Goal: Task Accomplishment & Management: Manage account settings

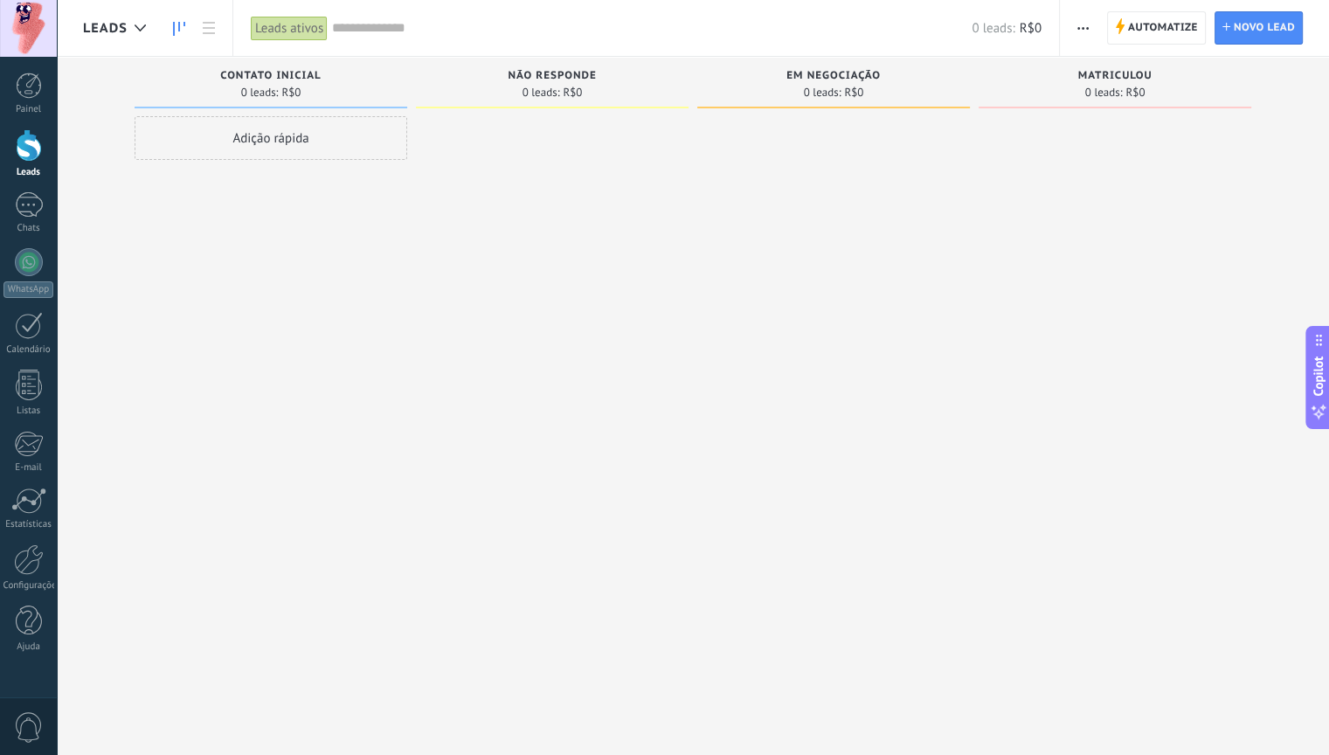
click at [805, 414] on div at bounding box center [834, 379] width 273 height 527
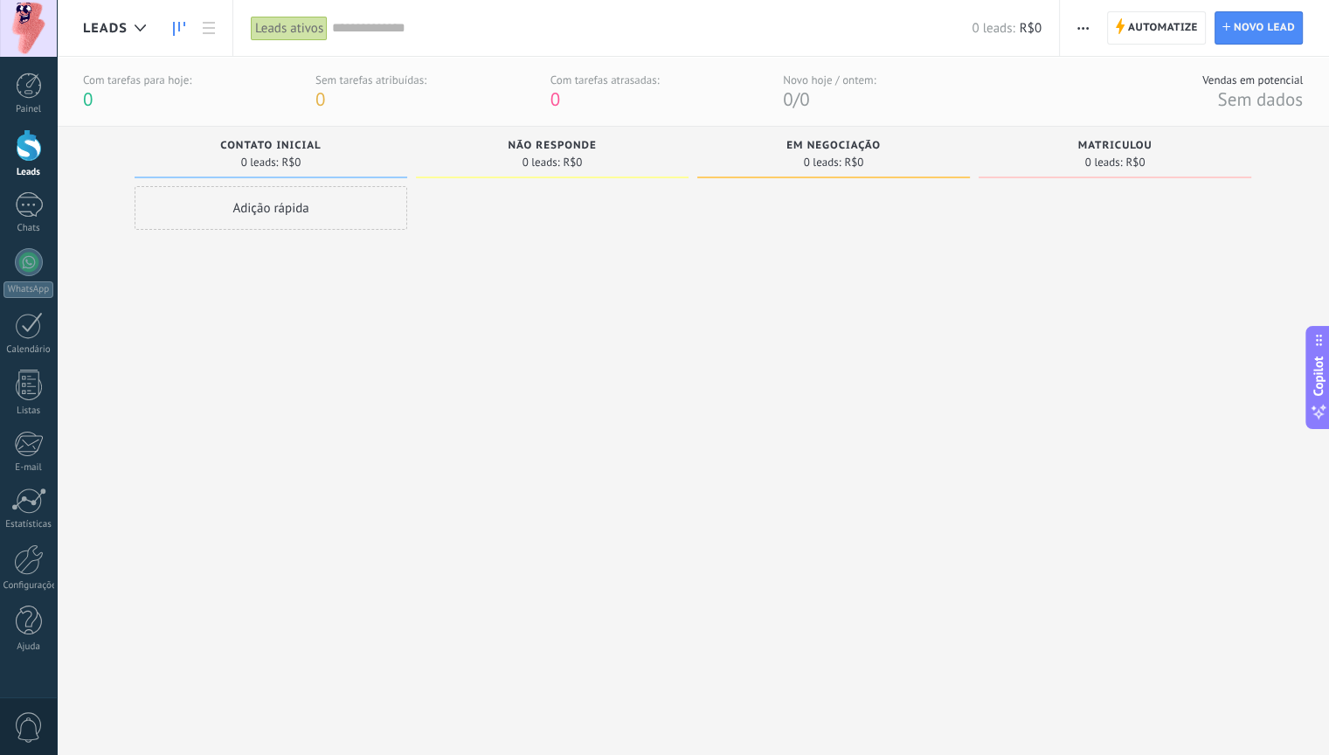
click at [353, 209] on div "Adição rápida" at bounding box center [271, 208] width 273 height 44
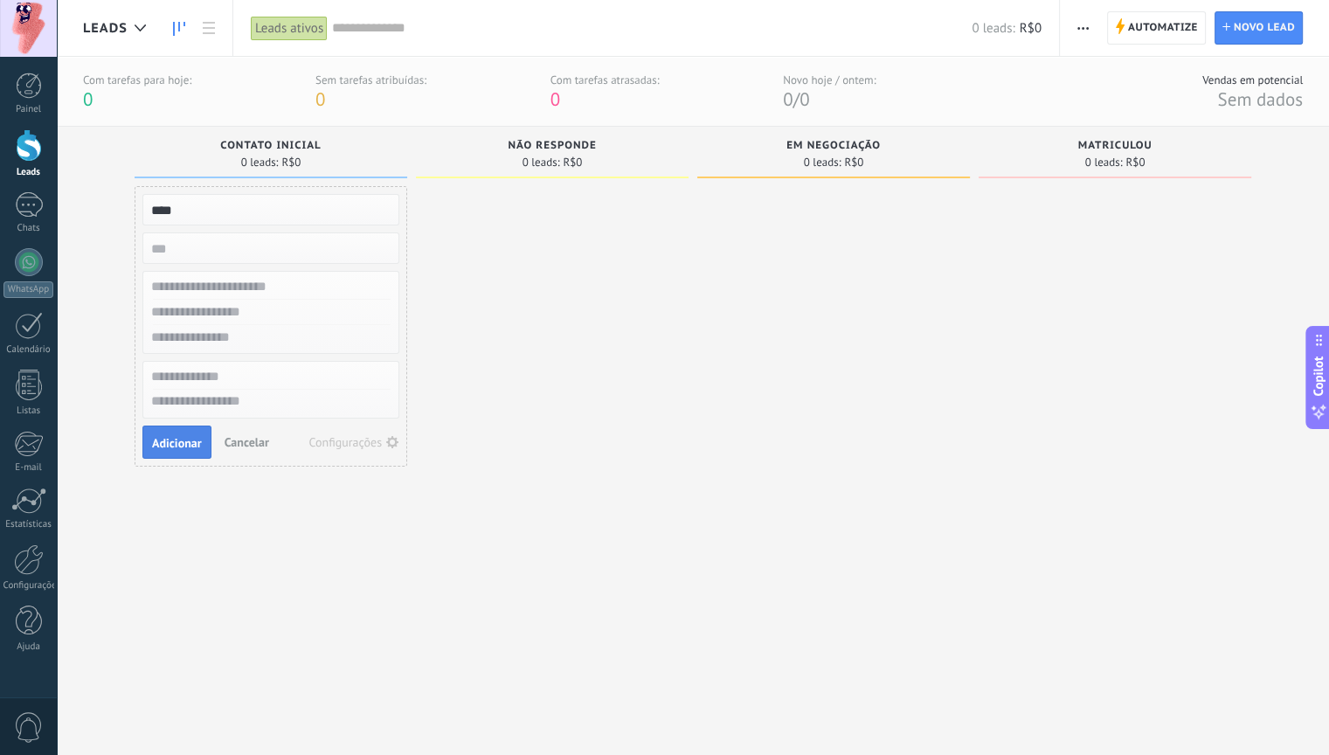
type input "****"
click at [172, 444] on span "Adicionar" at bounding box center [177, 443] width 50 height 12
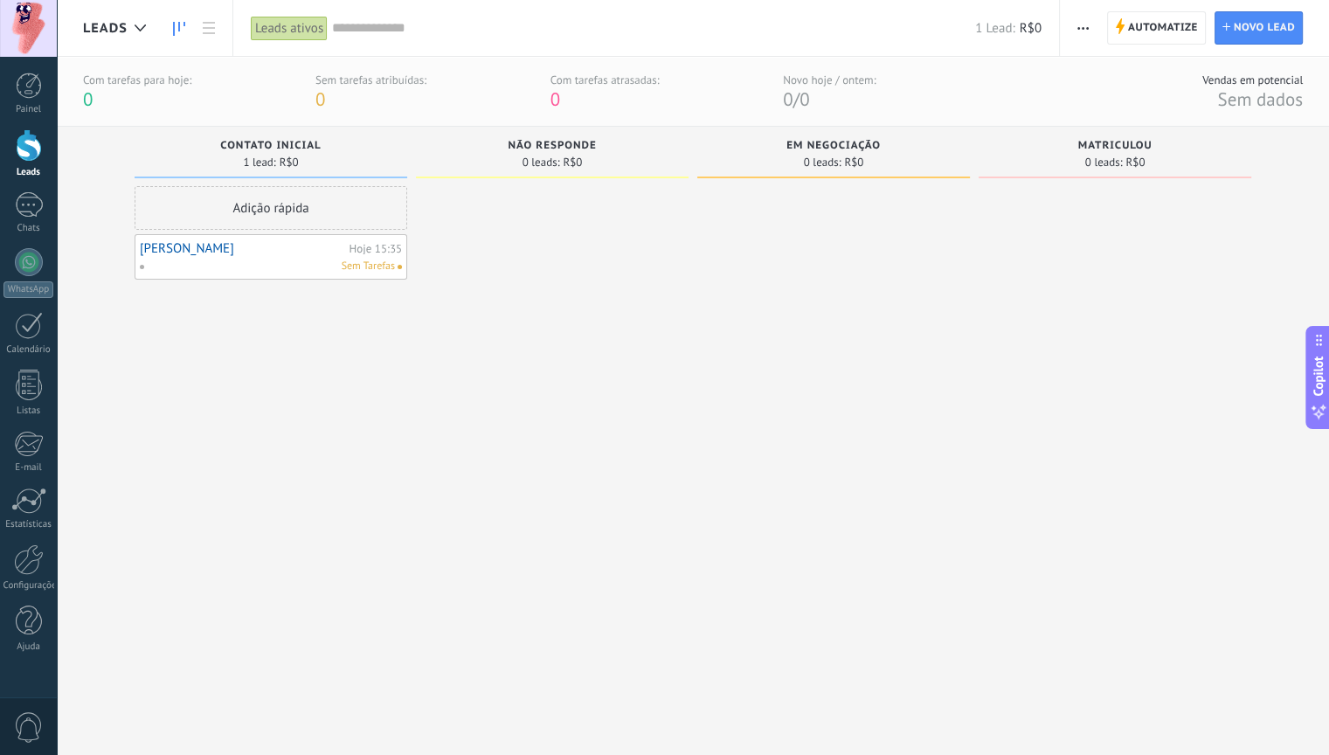
click at [600, 307] on div at bounding box center [552, 449] width 273 height 527
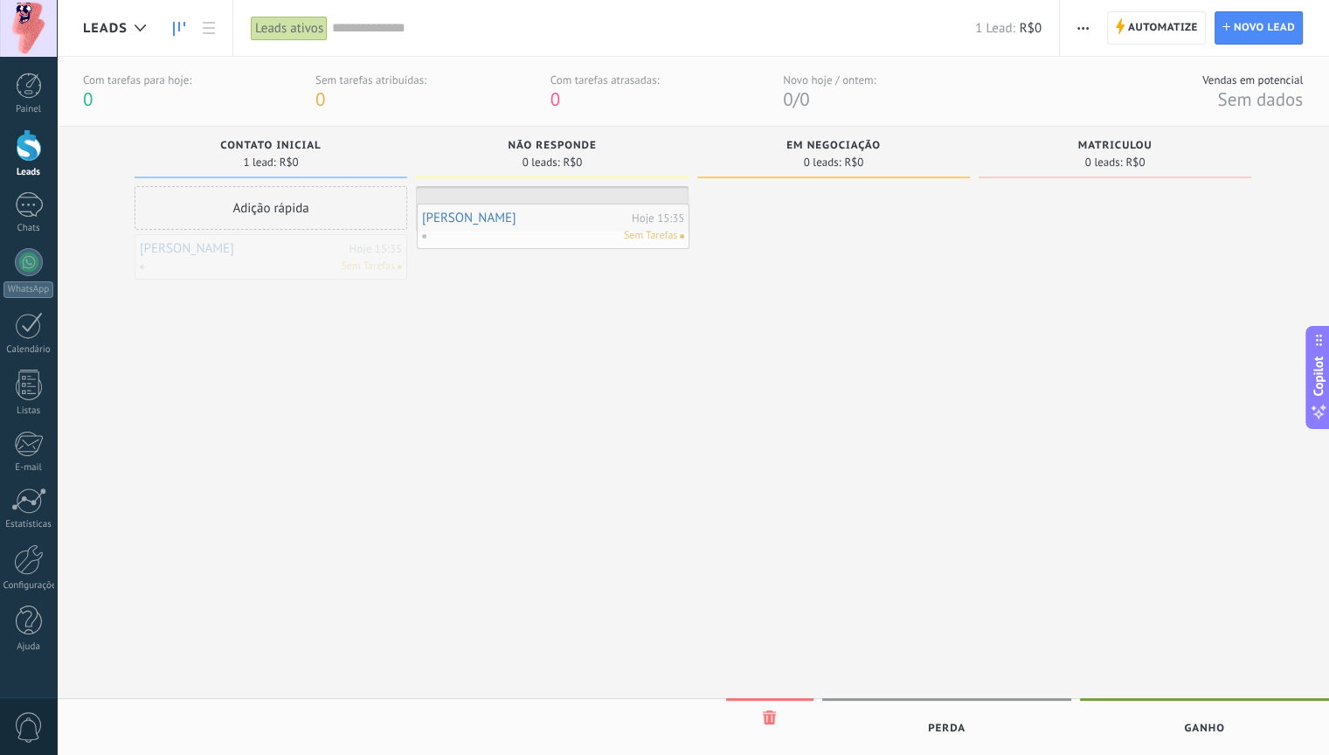
drag, startPoint x: 238, startPoint y: 250, endPoint x: 520, endPoint y: 219, distance: 284.0
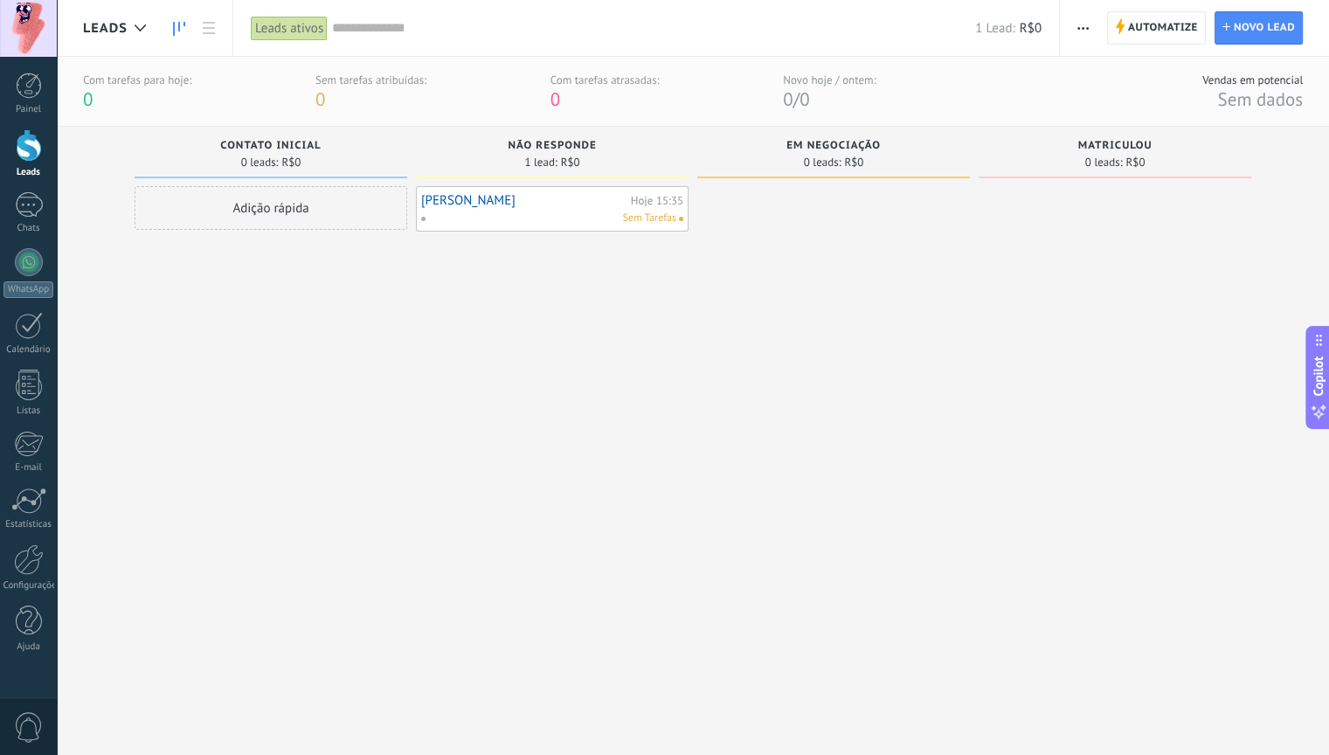
click at [825, 375] on div at bounding box center [834, 449] width 273 height 527
click at [335, 246] on div "Adição rápida" at bounding box center [271, 449] width 273 height 527
click at [303, 223] on div "Adição rápida" at bounding box center [271, 208] width 273 height 44
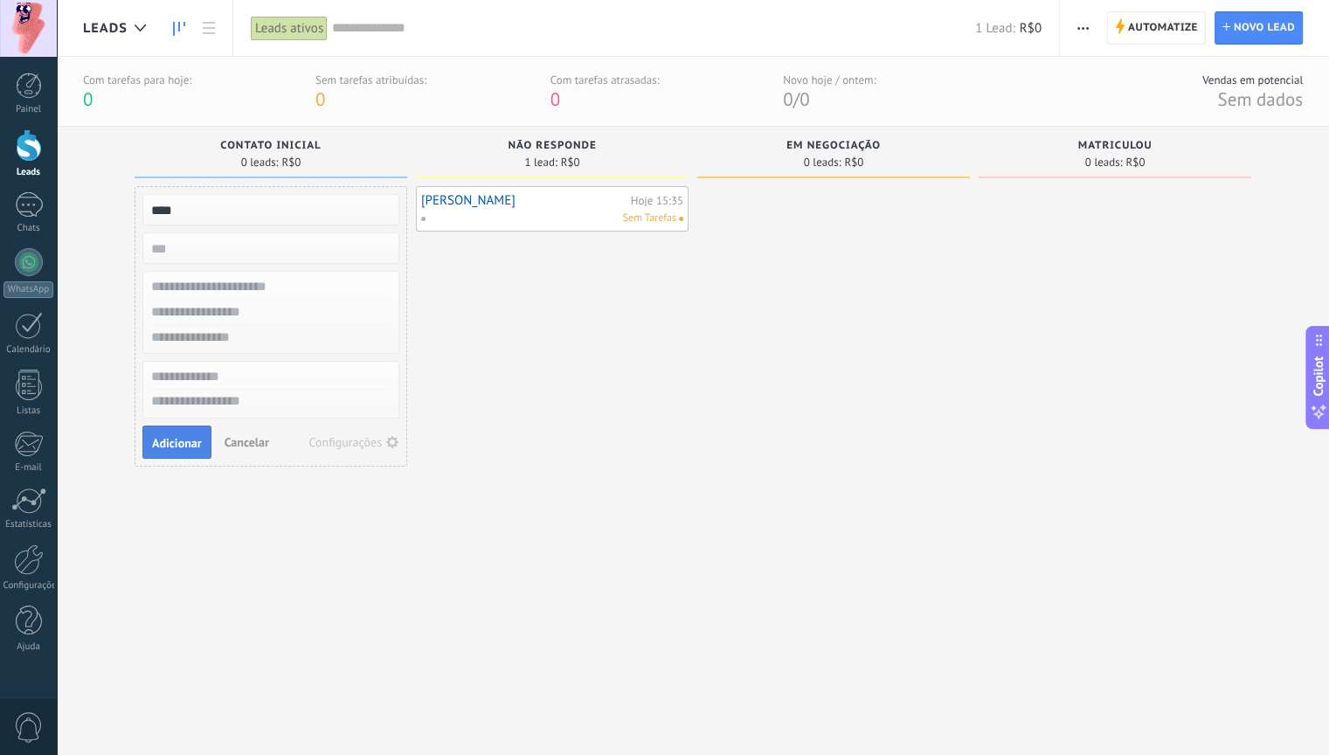
type input "****"
click at [184, 440] on span "Adicionar" at bounding box center [177, 443] width 50 height 12
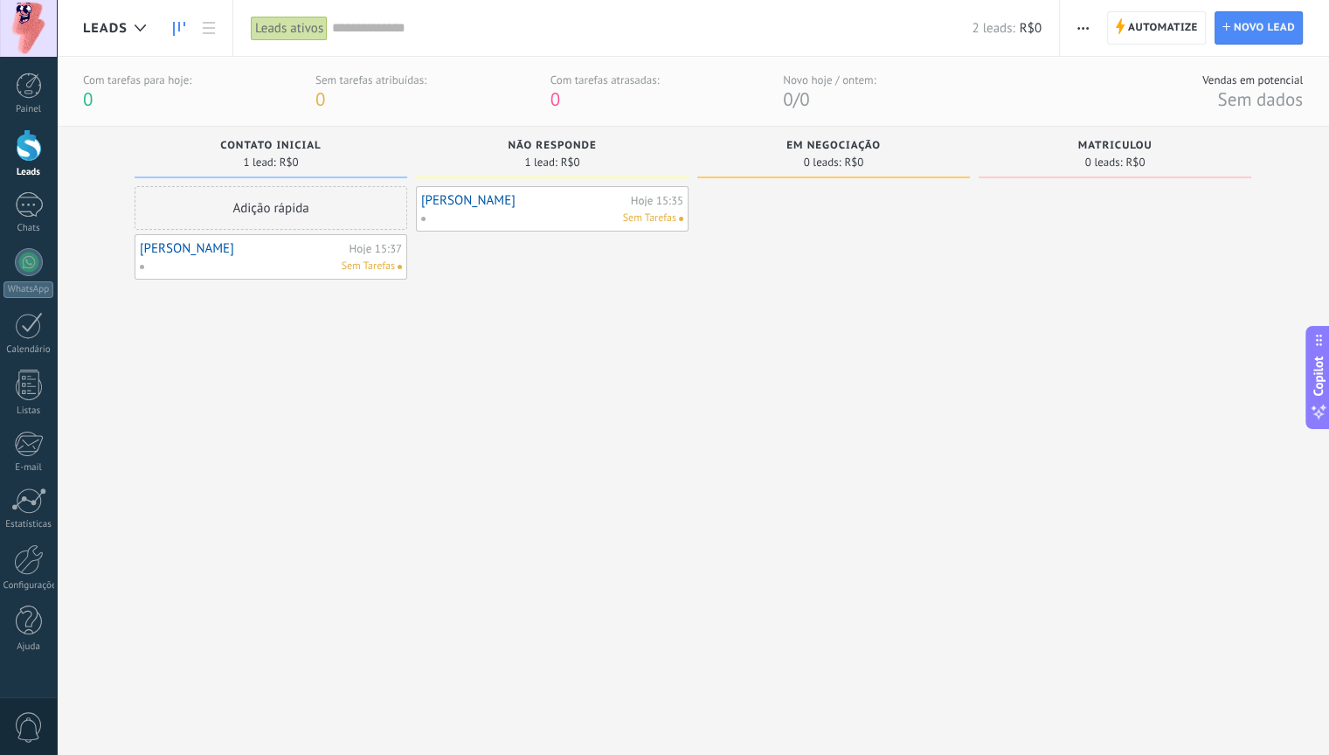
click at [329, 250] on link "[PERSON_NAME]" at bounding box center [242, 248] width 205 height 15
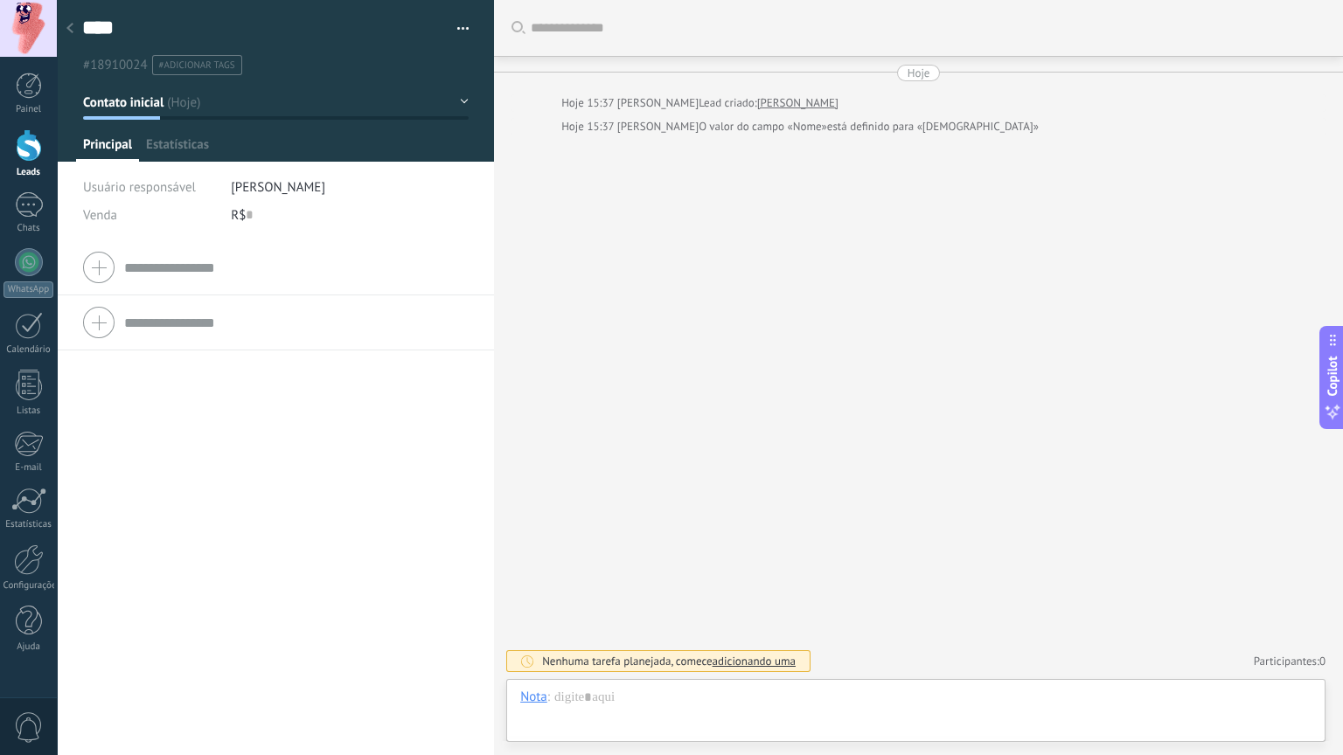
scroll to position [25, 0]
click at [916, 700] on div at bounding box center [915, 715] width 791 height 52
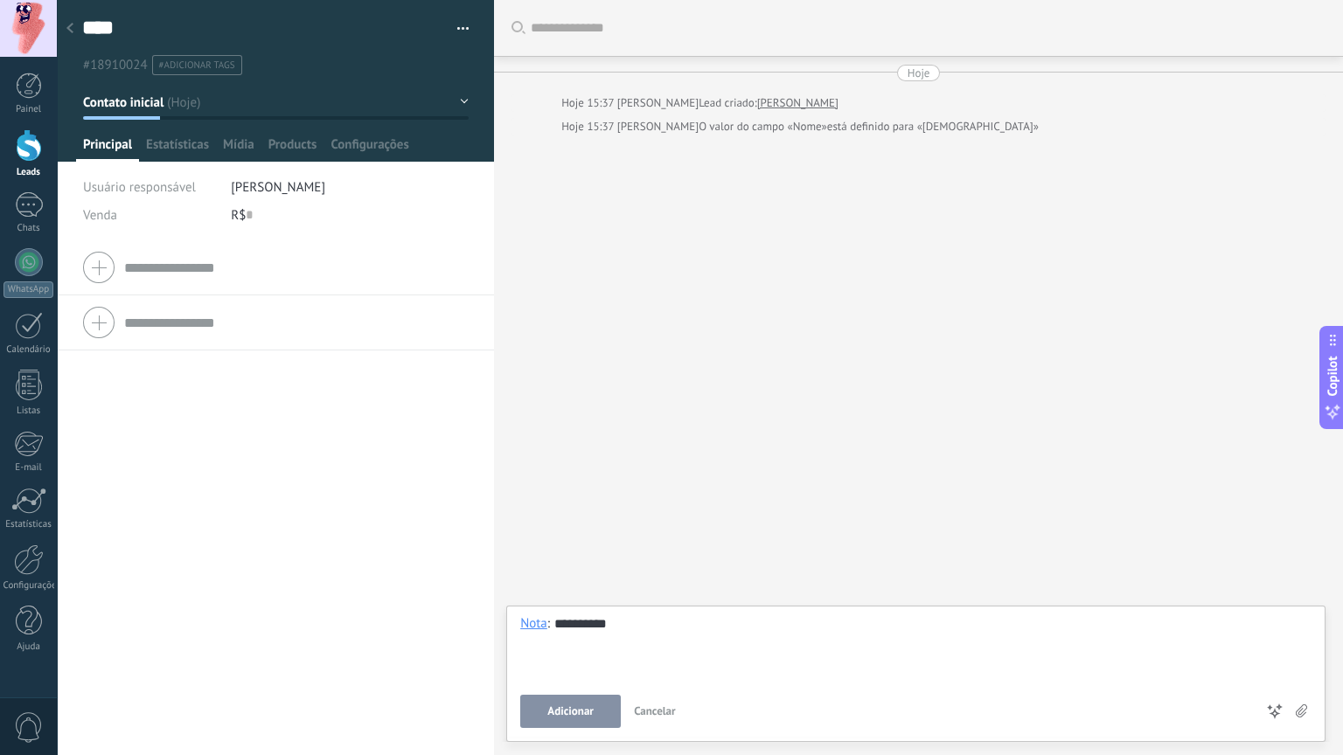
click at [576, 712] on span "Adicionar" at bounding box center [570, 711] width 46 height 12
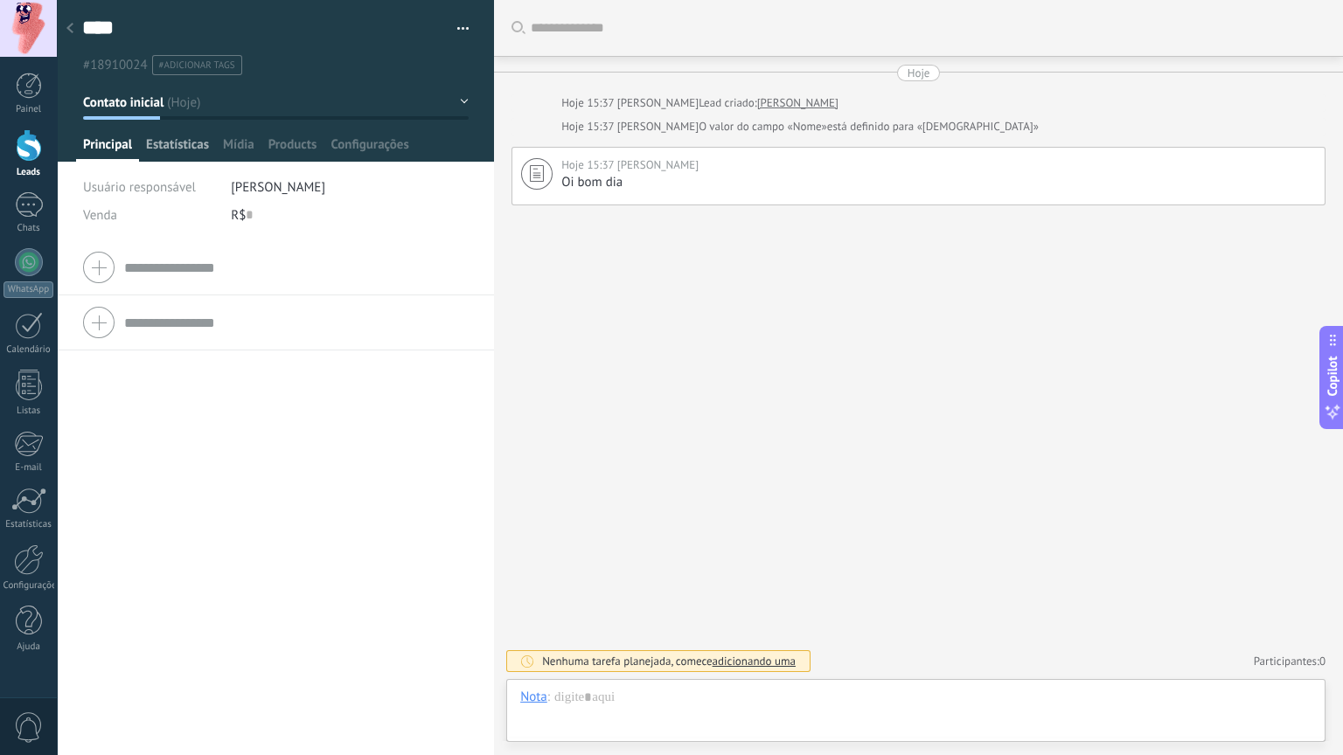
click at [171, 141] on span "Estatísticas" at bounding box center [177, 148] width 63 height 25
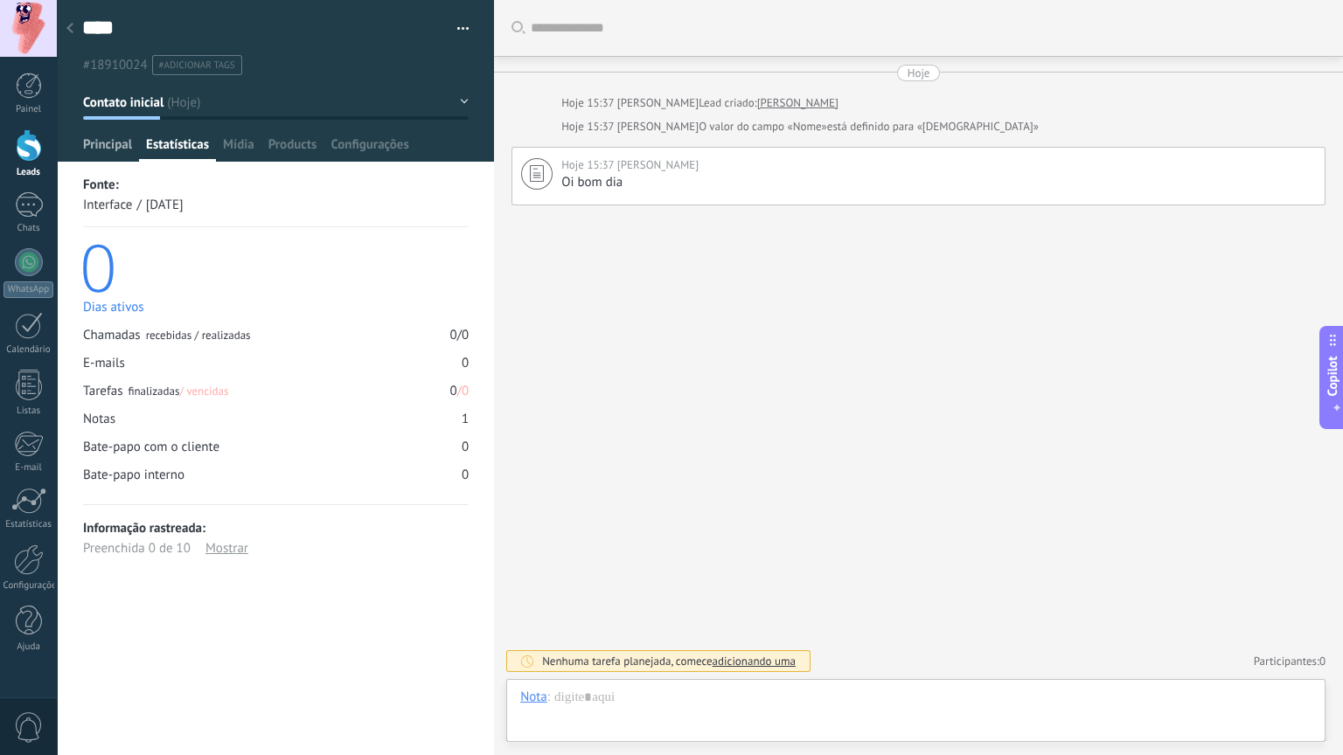
click at [111, 140] on span "Principal" at bounding box center [107, 148] width 49 height 25
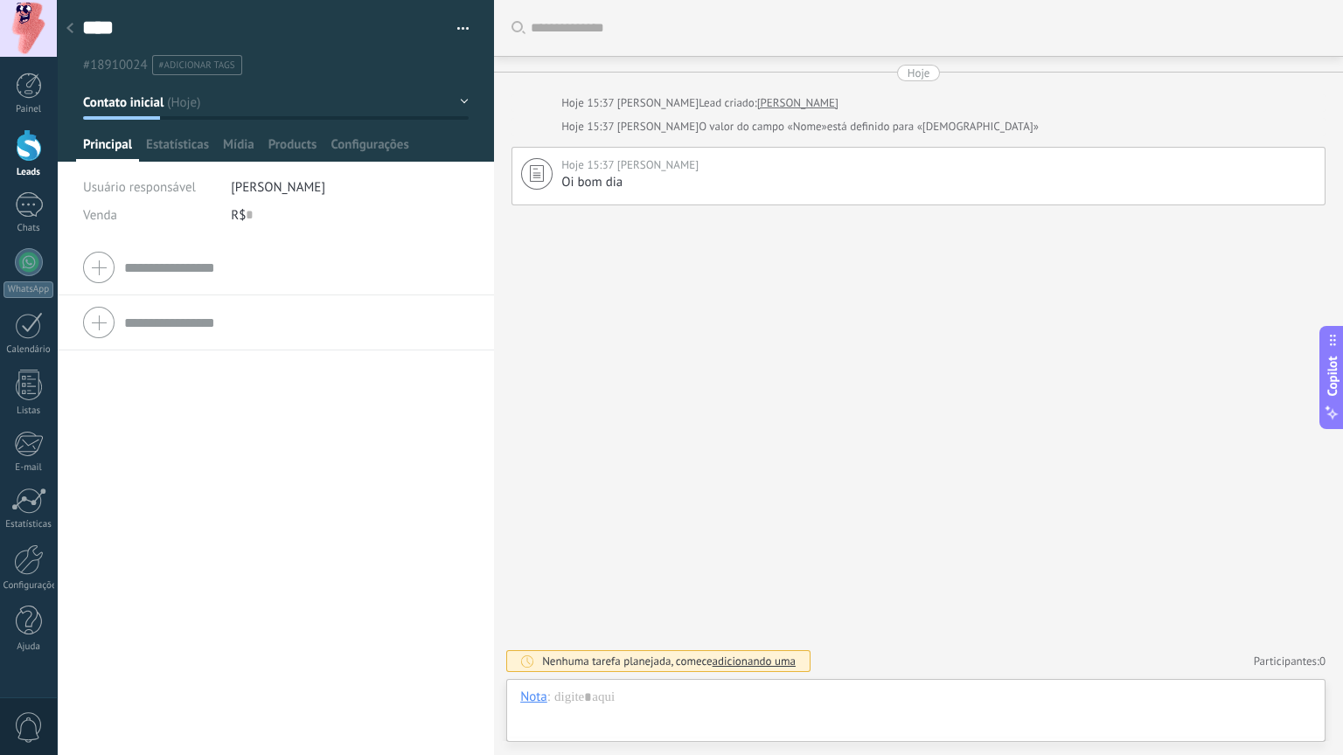
click at [188, 62] on span "#adicionar tags" at bounding box center [197, 65] width 76 height 12
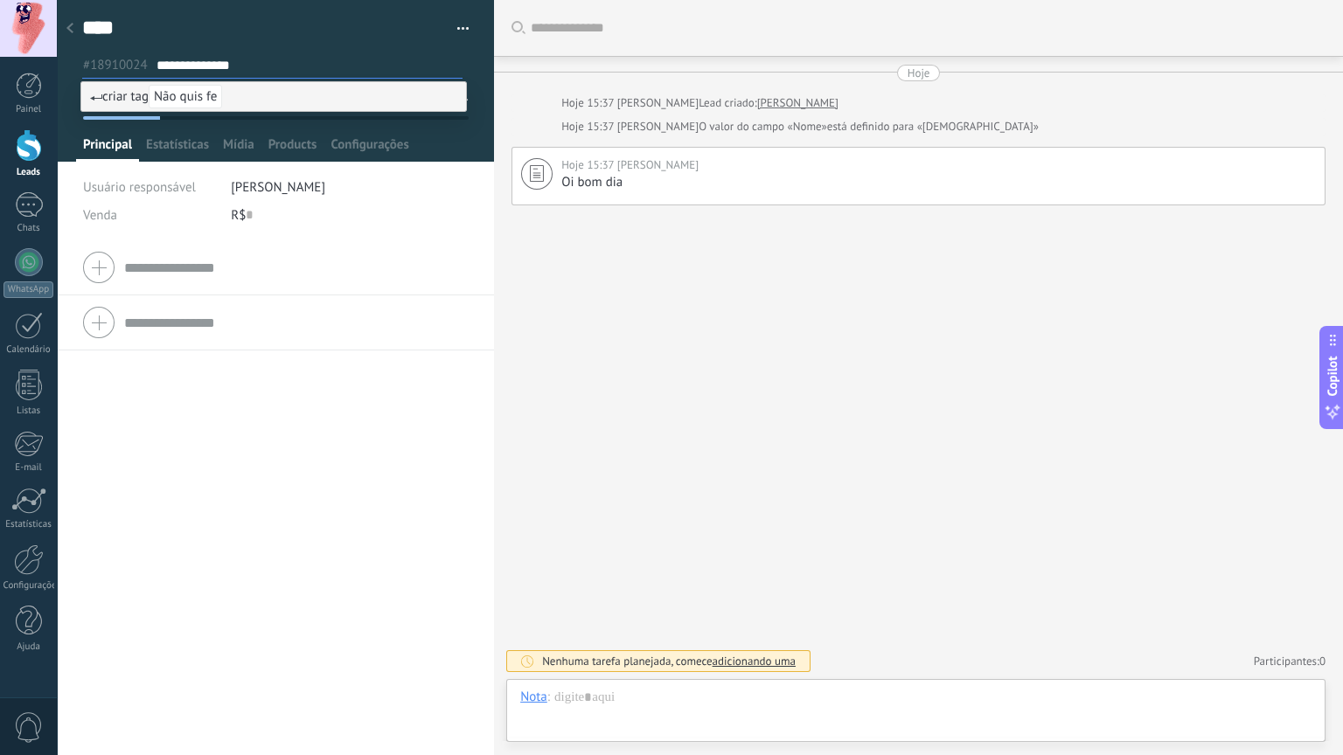
type input "**********"
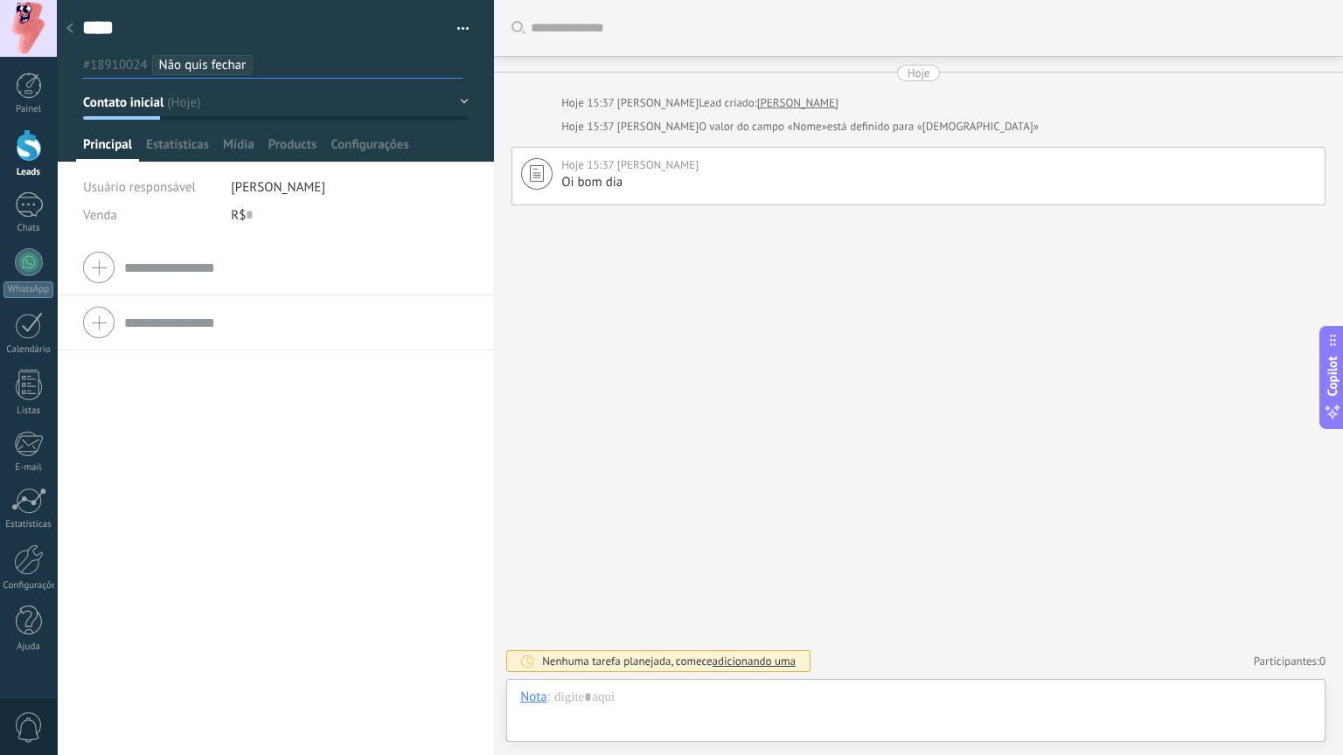
click at [261, 66] on input "text" at bounding box center [360, 65] width 201 height 18
click at [272, 66] on input "text" at bounding box center [360, 65] width 201 height 18
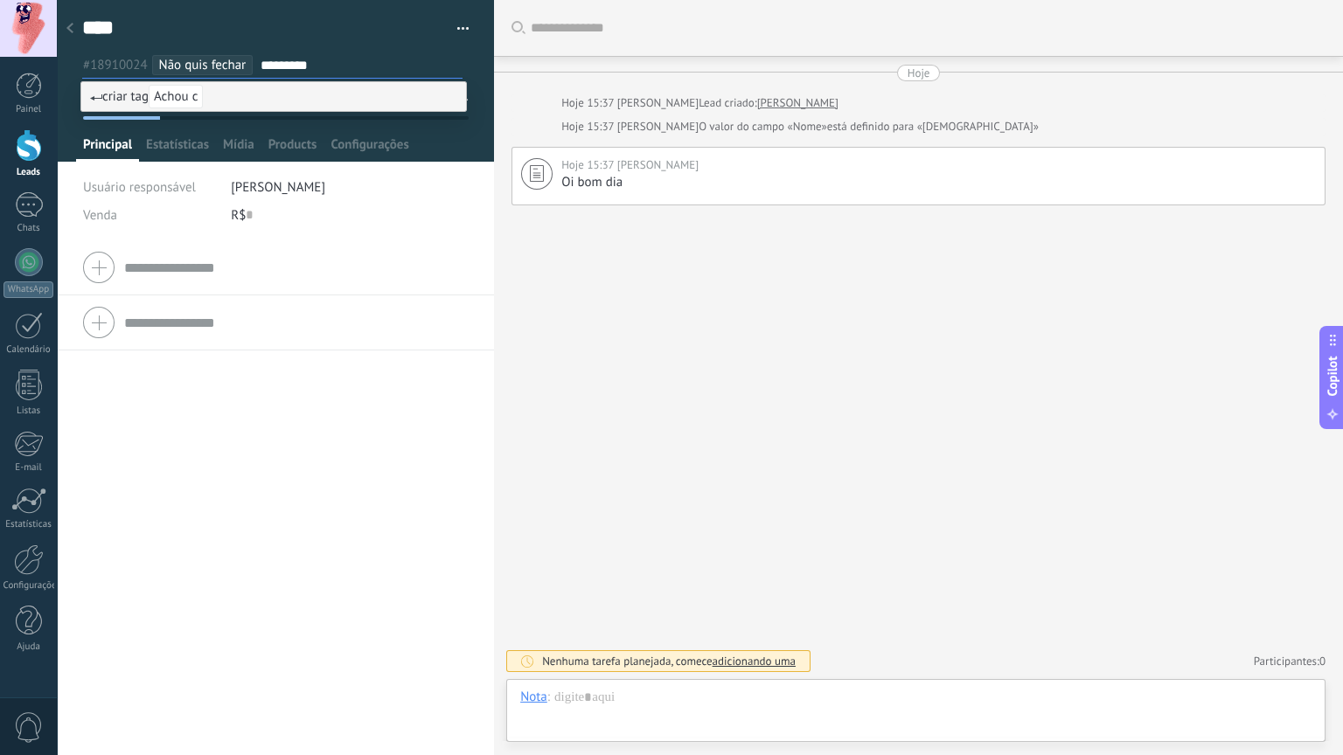
type input "**********"
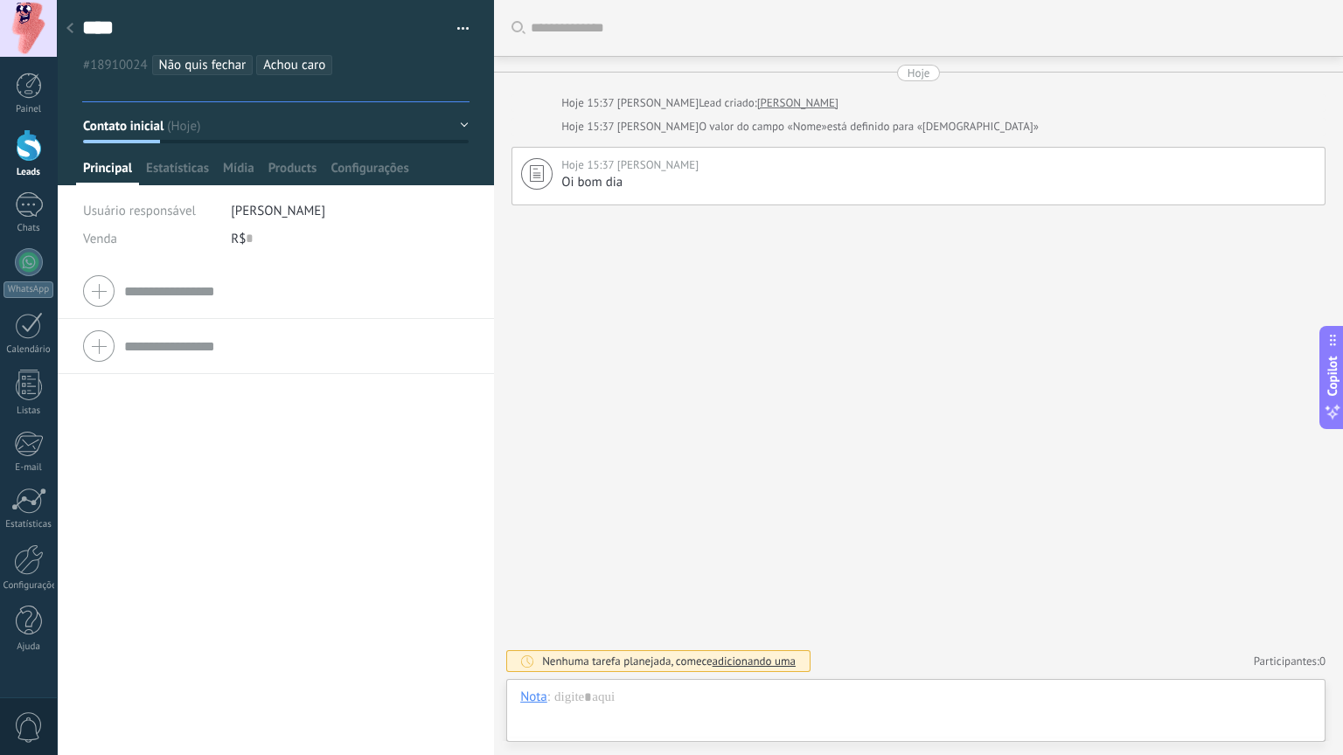
click at [279, 86] on input "text" at bounding box center [278, 89] width 382 height 18
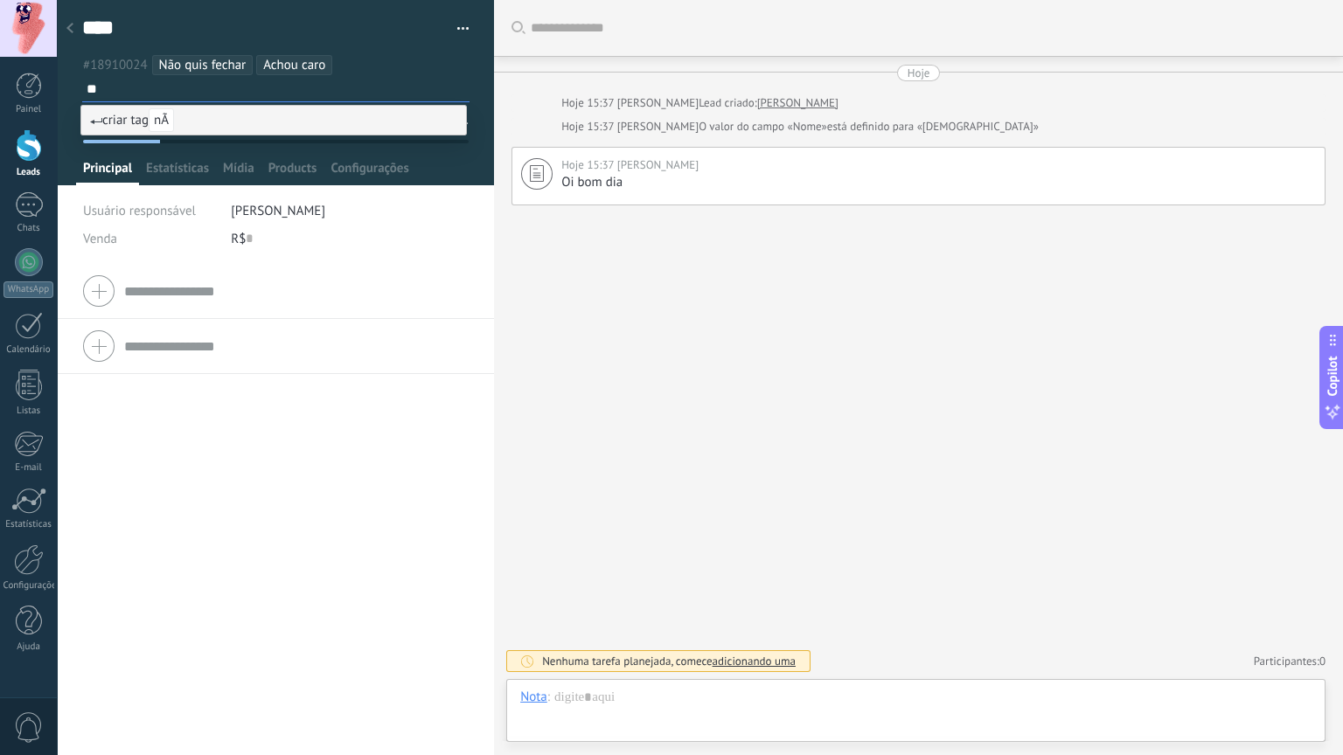
type input "*"
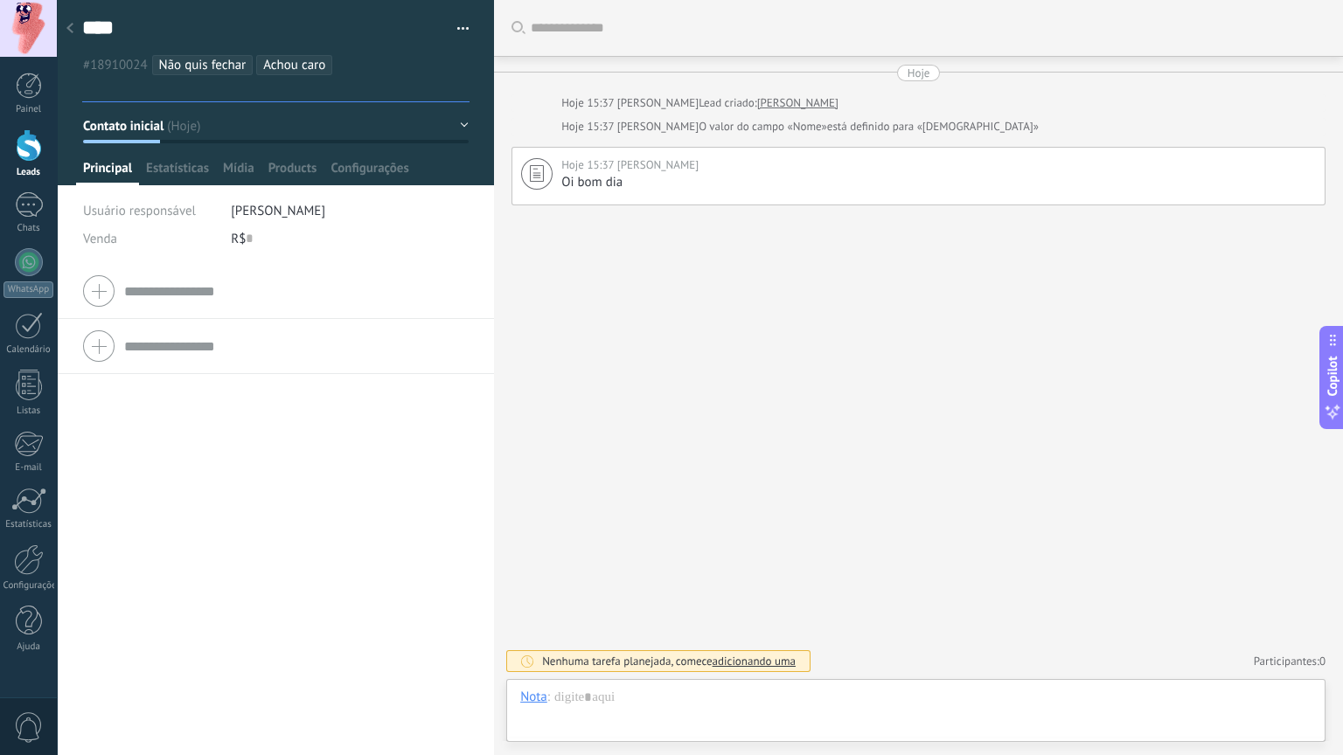
type input "*"
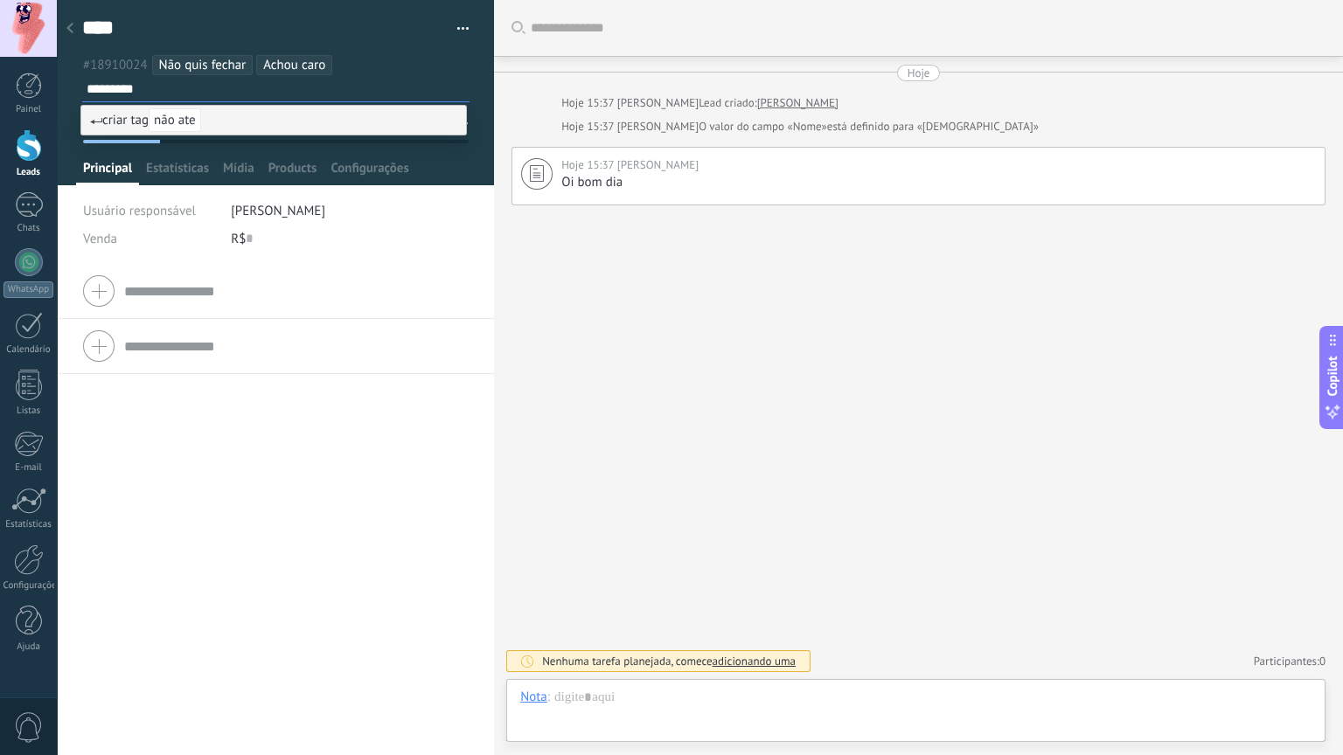
type input "**********"
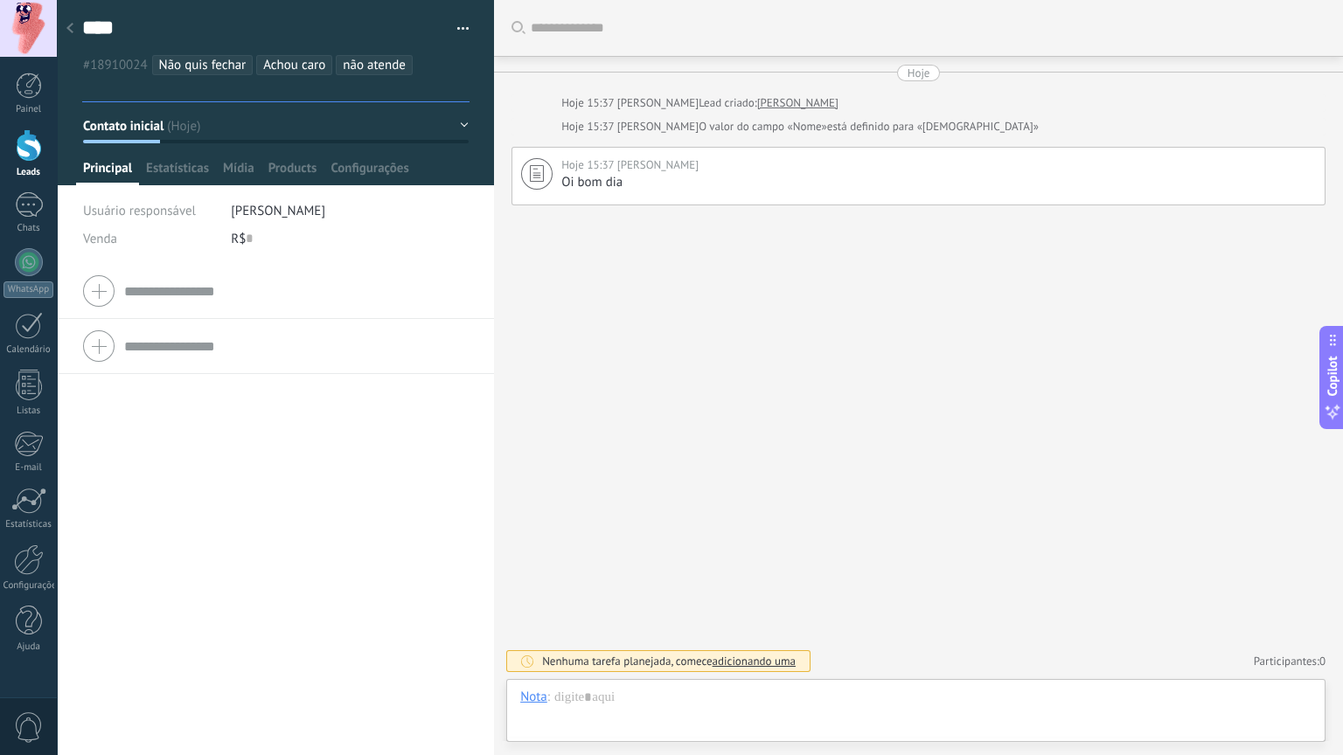
click at [69, 24] on icon at bounding box center [69, 28] width 7 height 10
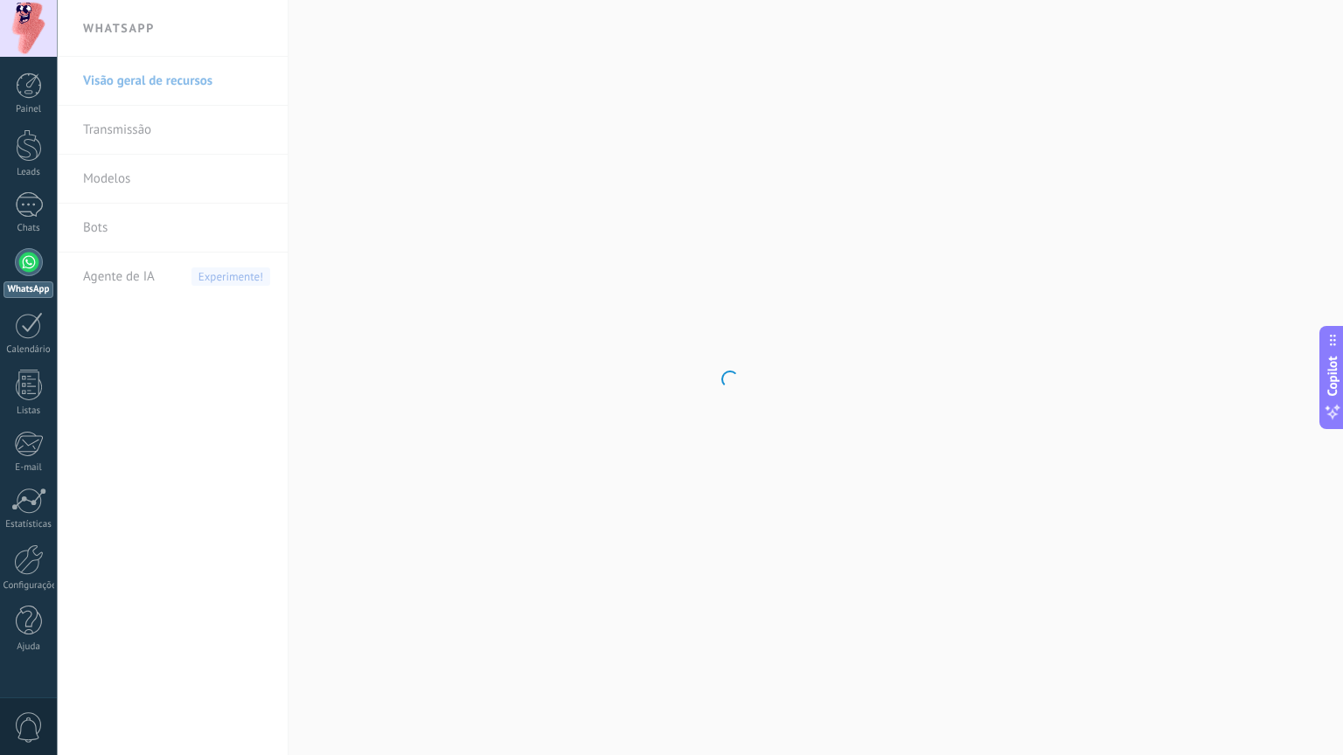
click at [793, 415] on body ".abecls-1,.abecls-2{fill-rule:evenodd}.abecls-2{fill:#fff} .abhcls-1{fill:none}…" at bounding box center [671, 377] width 1343 height 755
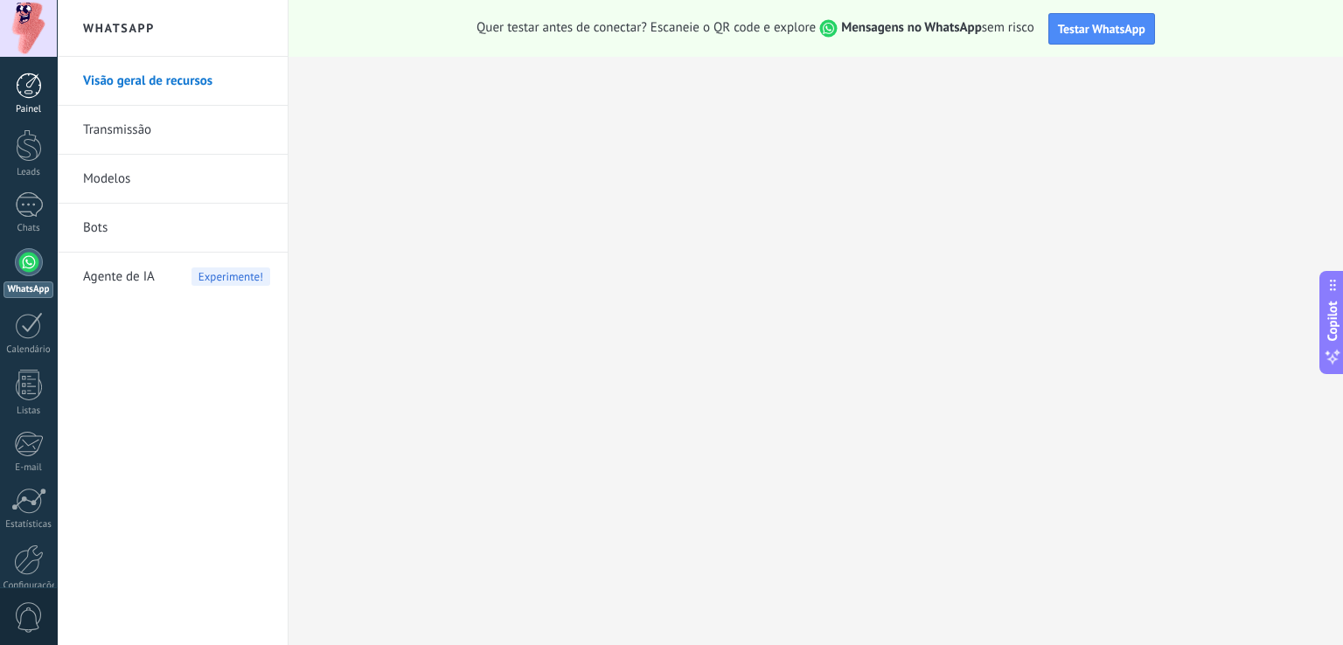
click at [32, 101] on link "Painel" at bounding box center [28, 94] width 57 height 43
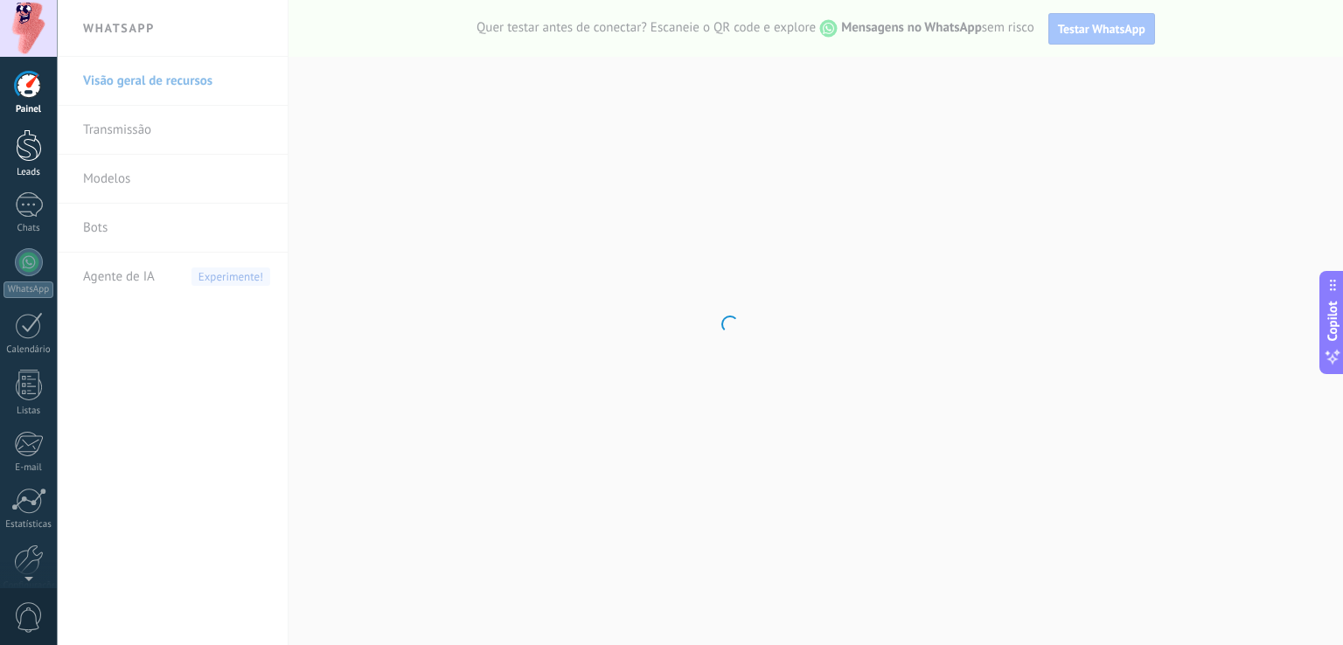
click at [31, 149] on div at bounding box center [29, 145] width 26 height 32
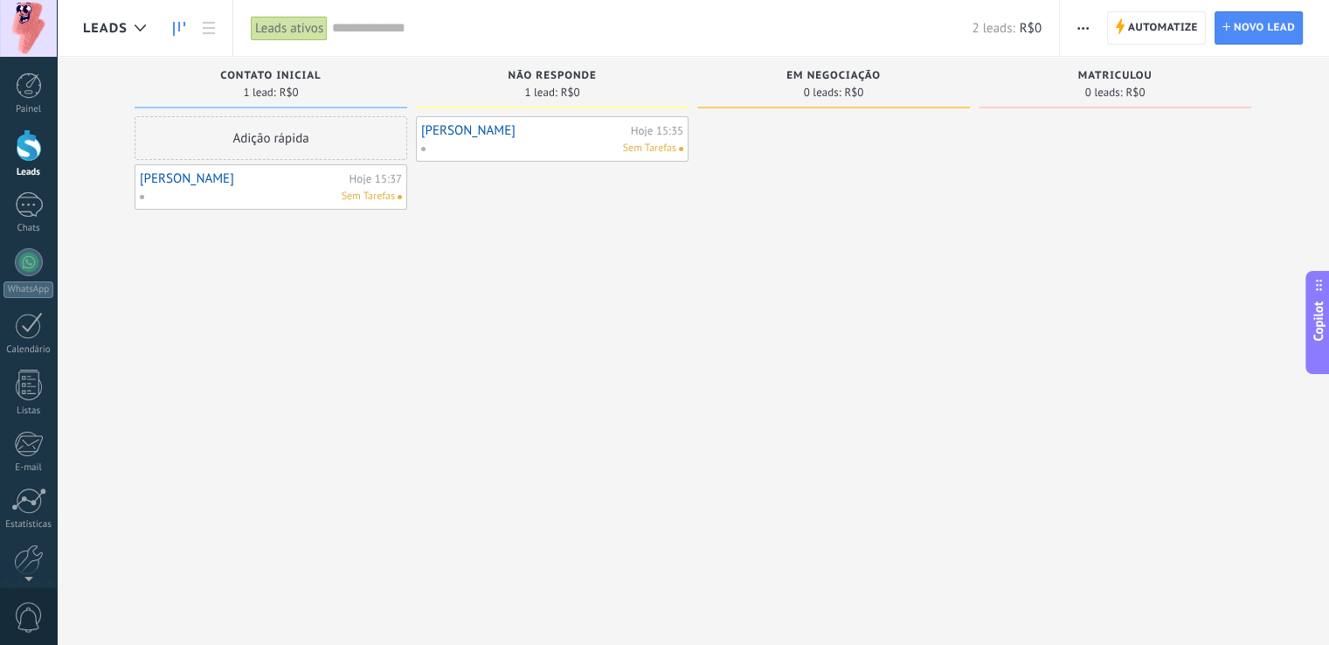
click at [656, 293] on div "[PERSON_NAME] 15:35 Sem Tarefas" at bounding box center [552, 324] width 273 height 417
click at [352, 203] on span "Sem Tarefas" at bounding box center [368, 197] width 53 height 16
click at [372, 201] on span "Sem Tarefas" at bounding box center [368, 197] width 53 height 16
click at [23, 96] on div at bounding box center [29, 86] width 26 height 26
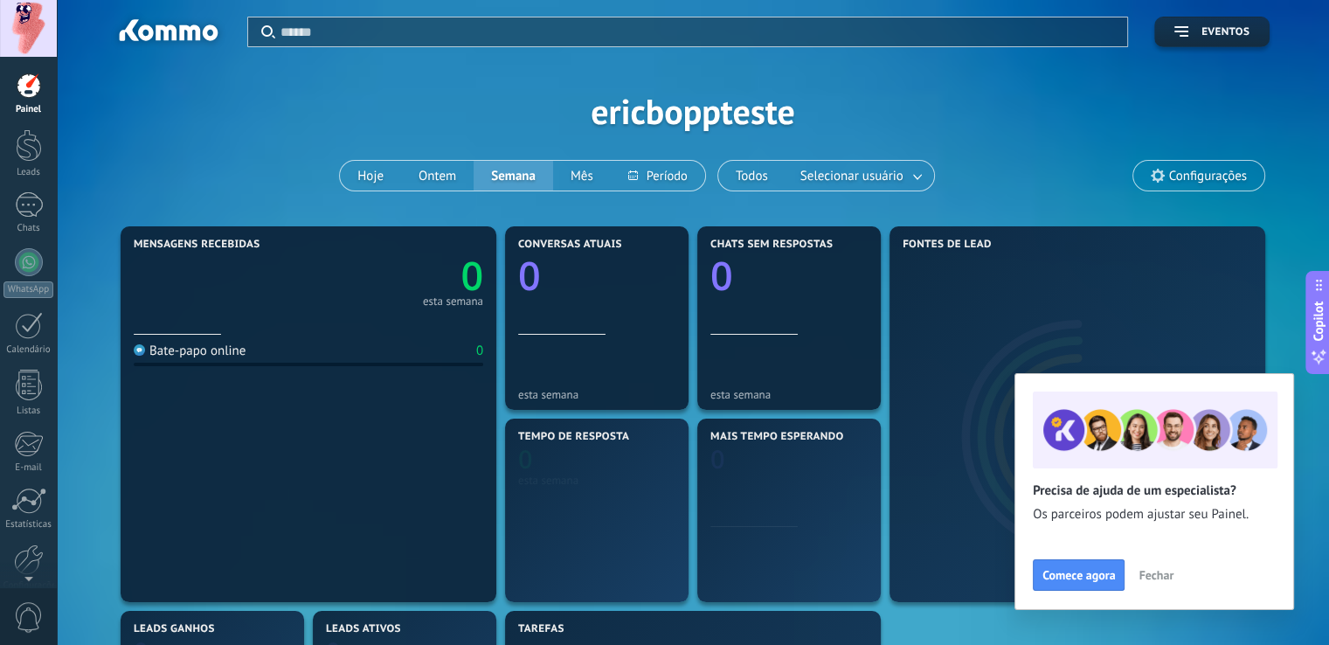
click at [996, 156] on div "Aplicar Eventos ericboppteste Hoje Ontem Semana Mês Todos Selecionar usuário Co…" at bounding box center [693, 111] width 1220 height 222
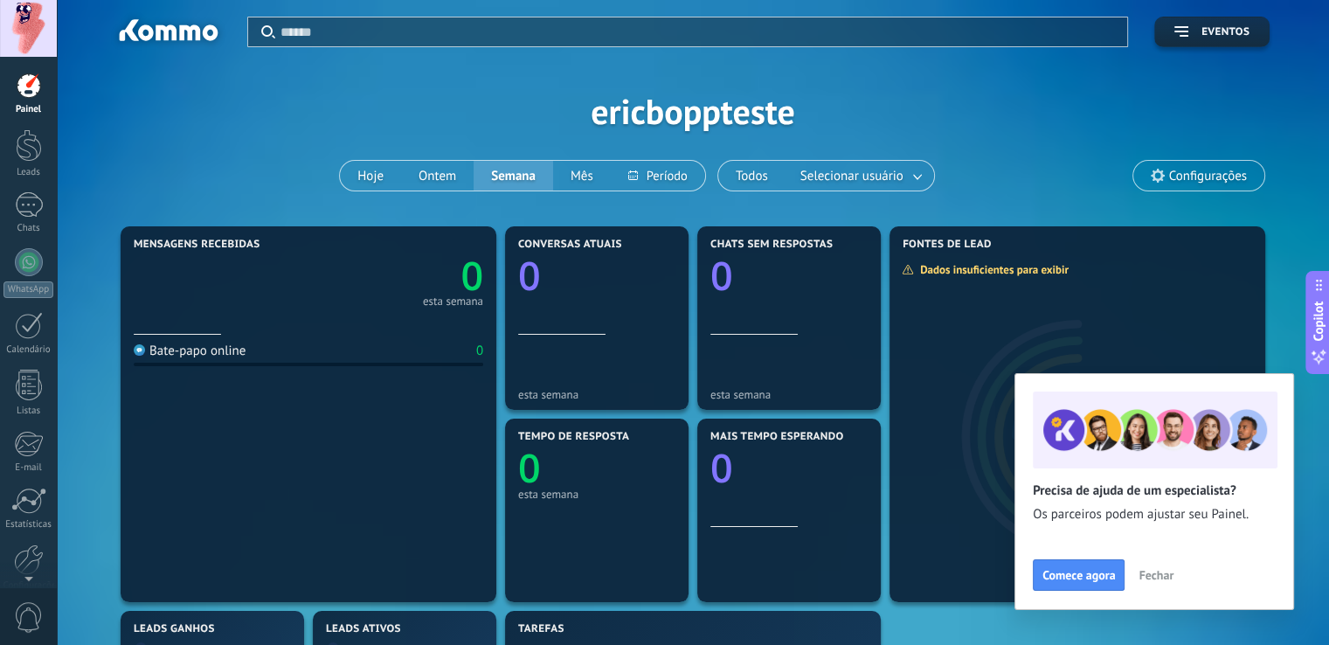
click at [1168, 579] on span "Fechar" at bounding box center [1156, 575] width 35 height 12
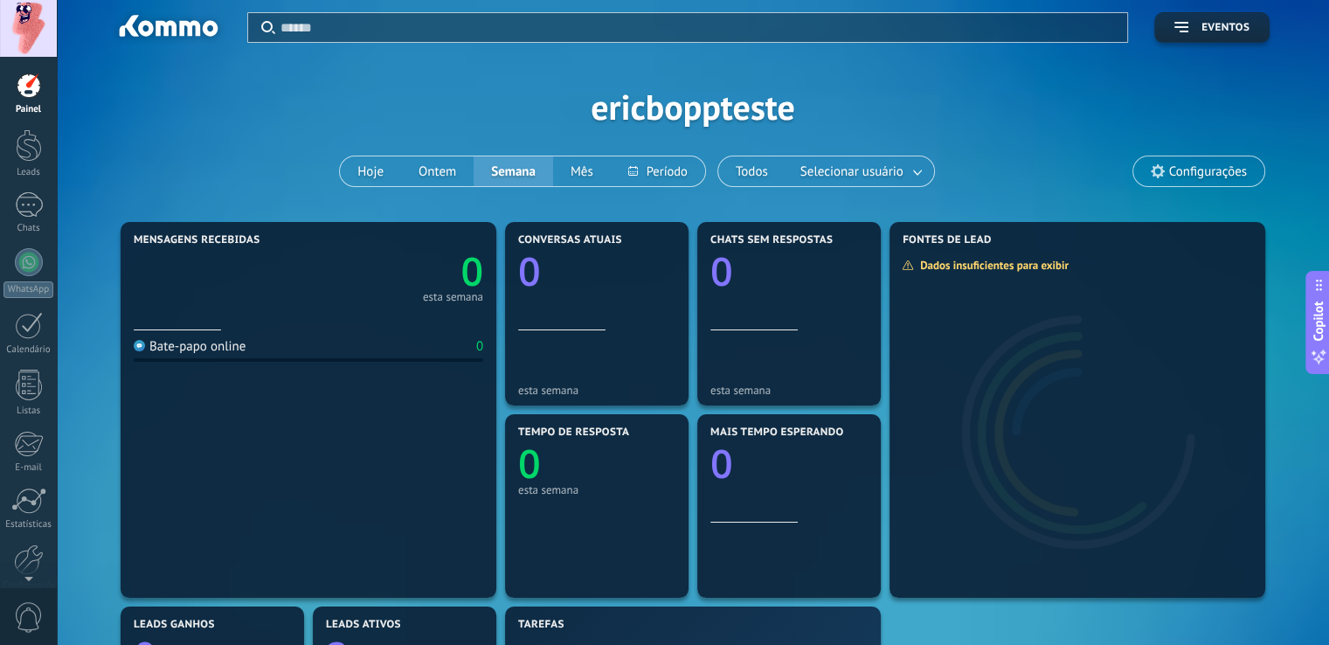
scroll to position [20, 0]
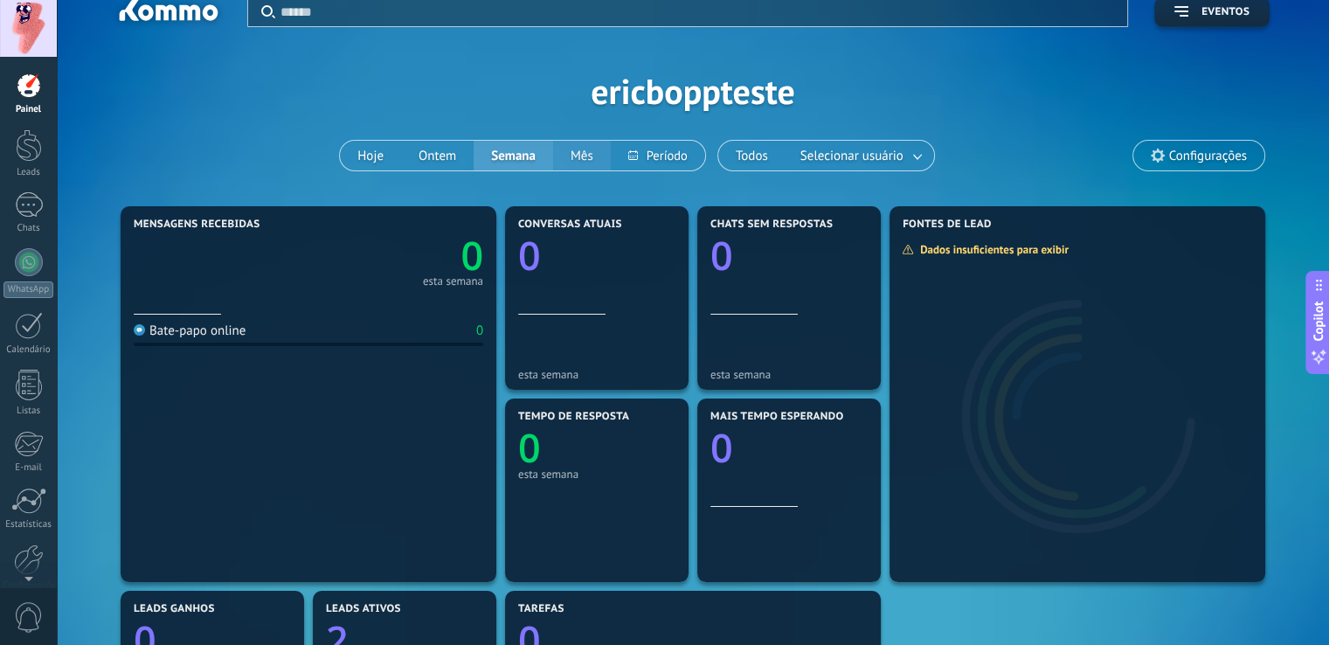
click at [566, 143] on button "Mês" at bounding box center [582, 156] width 58 height 30
click at [290, 114] on div "Aplicar Eventos ericboppteste Hoje Ontem Semana Mês Todos Selecionar usuário Co…" at bounding box center [693, 91] width 1220 height 222
click at [24, 161] on link "Leads" at bounding box center [28, 153] width 57 height 49
